Goal: Task Accomplishment & Management: Use online tool/utility

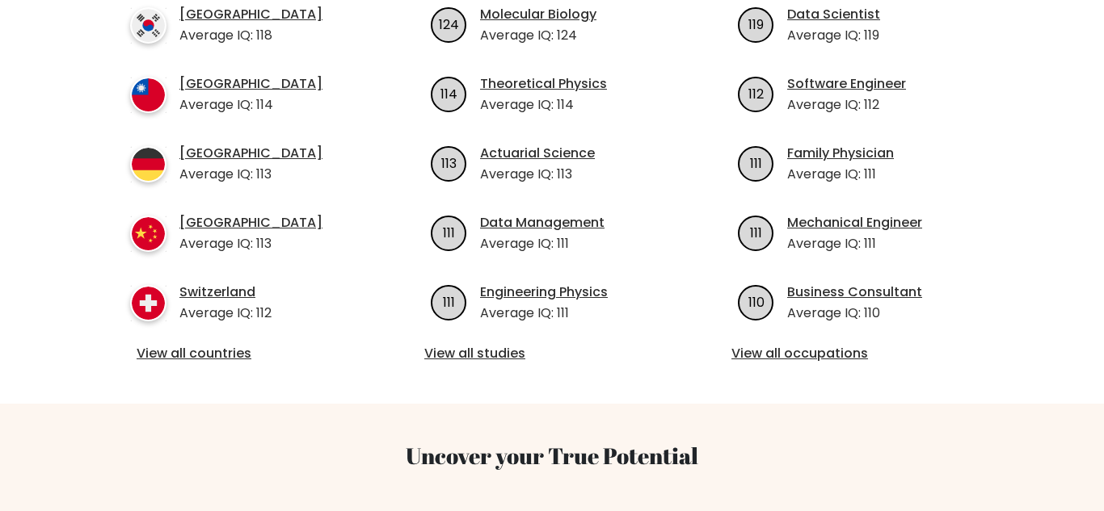
scroll to position [669, 0]
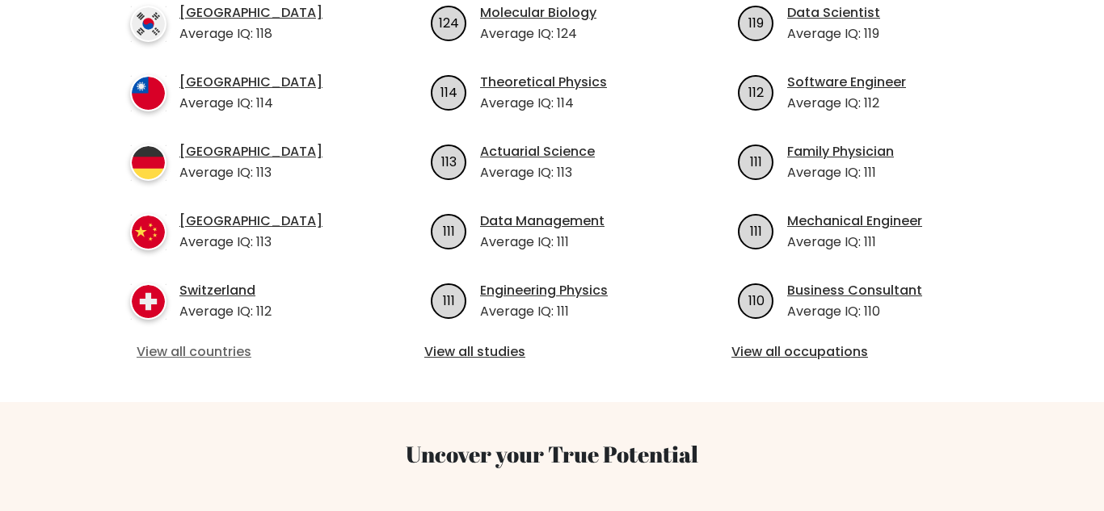
click at [168, 347] on link "View all countries" at bounding box center [245, 352] width 217 height 19
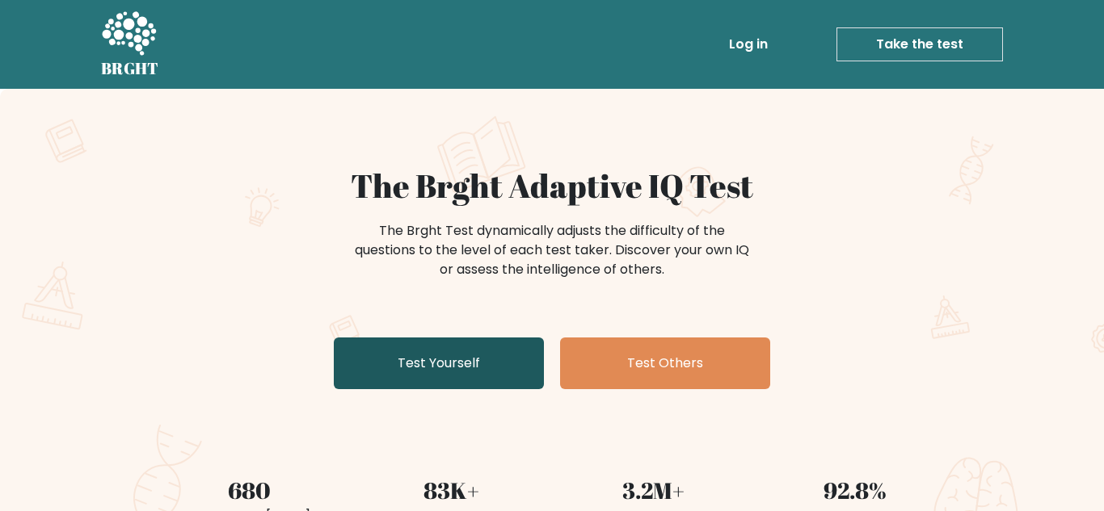
click at [412, 366] on link "Test Yourself" at bounding box center [439, 364] width 210 height 52
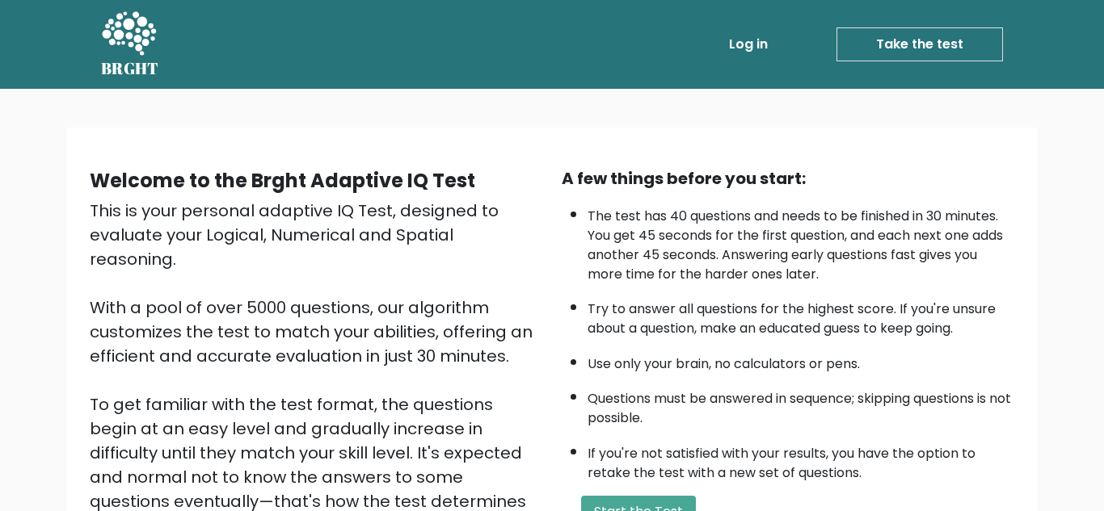
scroll to position [229, 0]
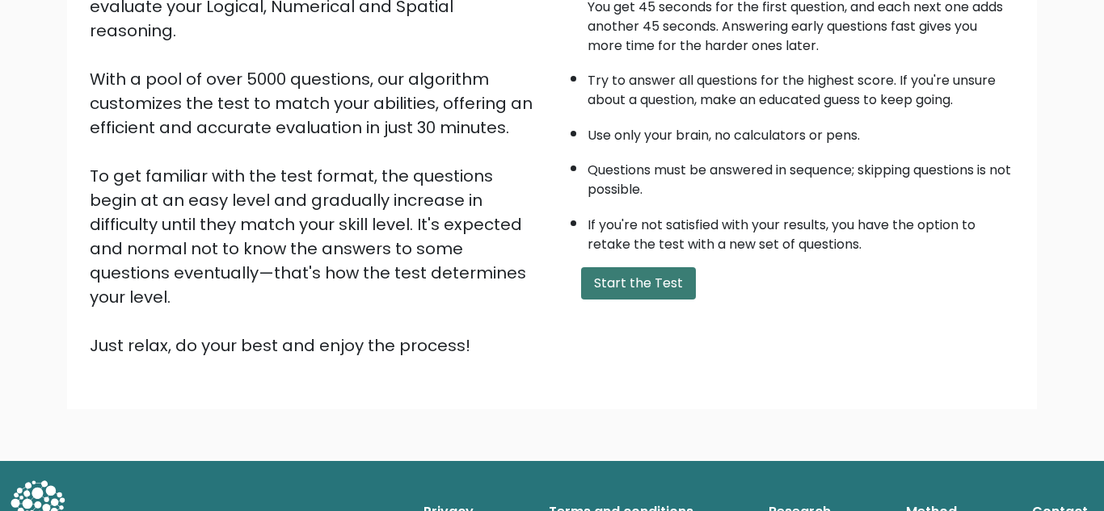
click at [608, 289] on button "Start the Test" at bounding box center [638, 283] width 115 height 32
